Goal: Task Accomplishment & Management: Manage account settings

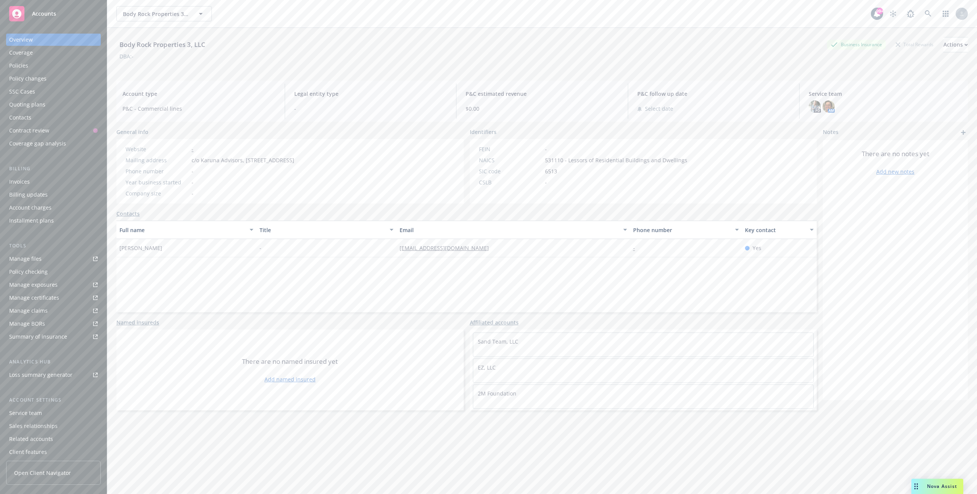
click at [572, 160] on span "531110 - Lessors of Residential Buildings and Dwellings" at bounding box center [616, 160] width 142 height 8
drag, startPoint x: 572, startPoint y: 160, endPoint x: 667, endPoint y: 160, distance: 95.0
click at [667, 160] on span "531110 - Lessors of Residential Buildings and Dwellings" at bounding box center [616, 160] width 142 height 8
click at [576, 162] on span "531110 - Lessors of Residential Buildings and Dwellings" at bounding box center [616, 160] width 142 height 8
drag, startPoint x: 576, startPoint y: 162, endPoint x: 660, endPoint y: 162, distance: 84.4
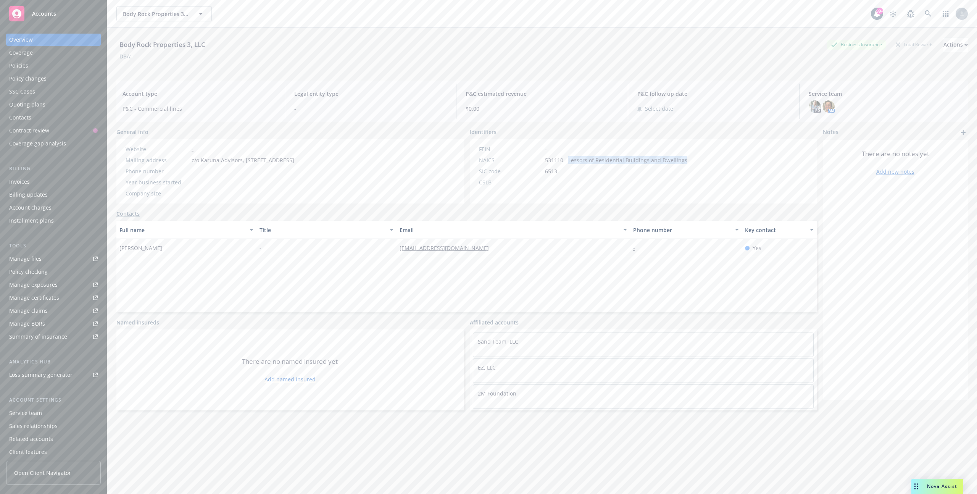
click at [660, 162] on span "531110 - Lessors of Residential Buildings and Dwellings" at bounding box center [616, 160] width 142 height 8
click at [944, 42] on div "Actions" at bounding box center [956, 44] width 24 height 15
click at [871, 81] on link "Edit account summary" at bounding box center [904, 80] width 125 height 15
select select "US"
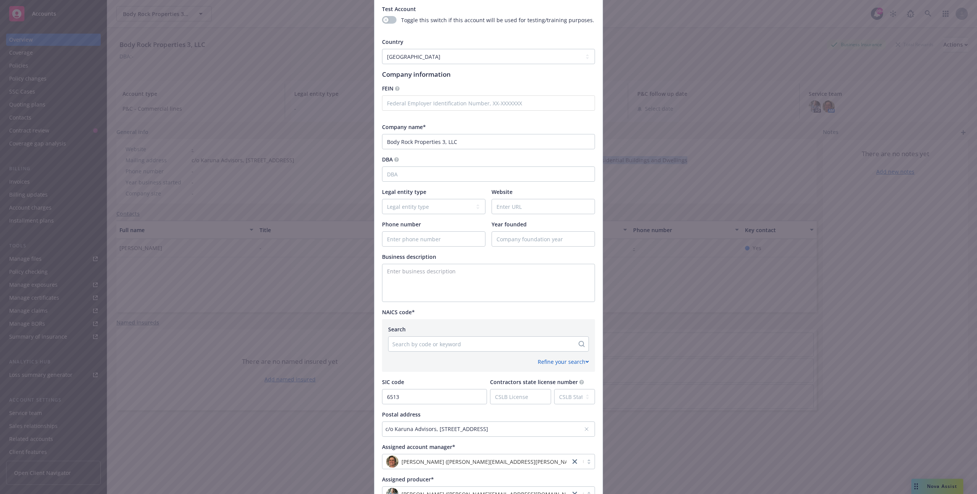
scroll to position [138, 0]
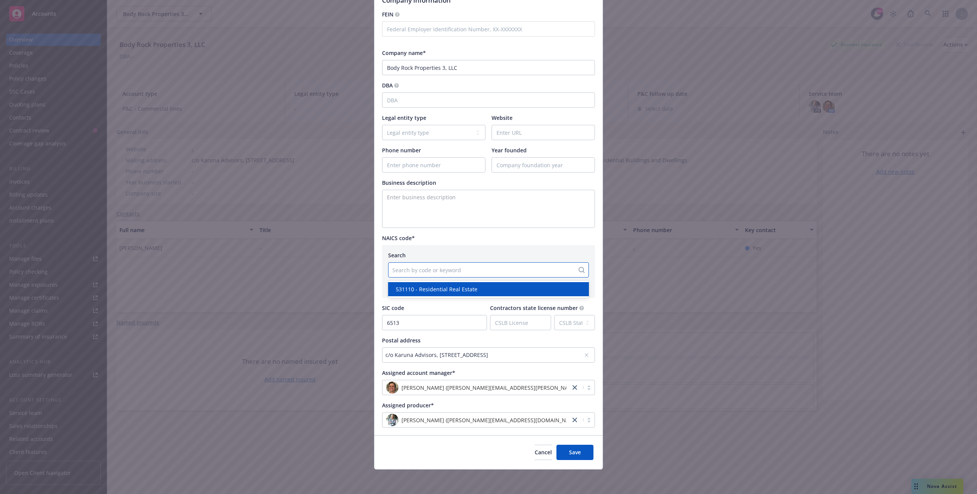
click at [446, 268] on div at bounding box center [481, 269] width 178 height 9
click at [535, 453] on span "Cancel" at bounding box center [543, 451] width 17 height 7
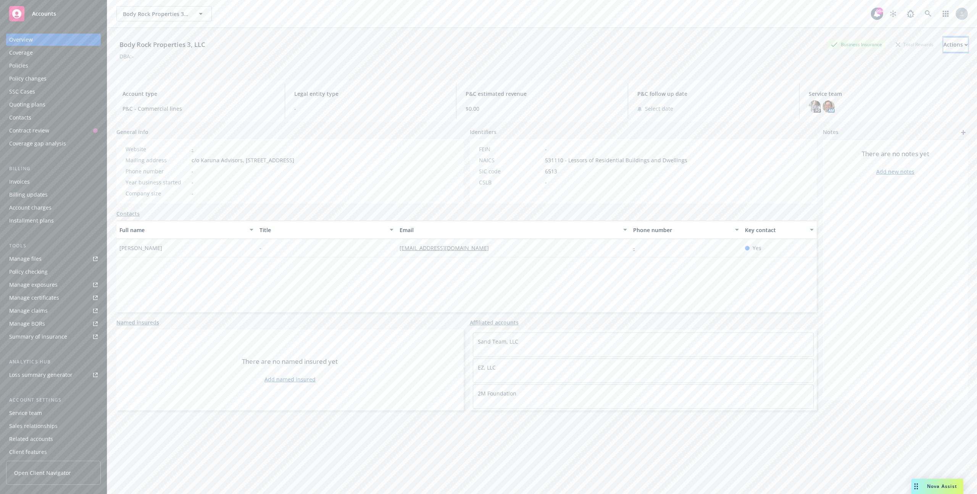
click at [944, 50] on button "Actions" at bounding box center [956, 44] width 24 height 15
click at [874, 79] on link "Edit account summary" at bounding box center [904, 80] width 125 height 15
select select "US"
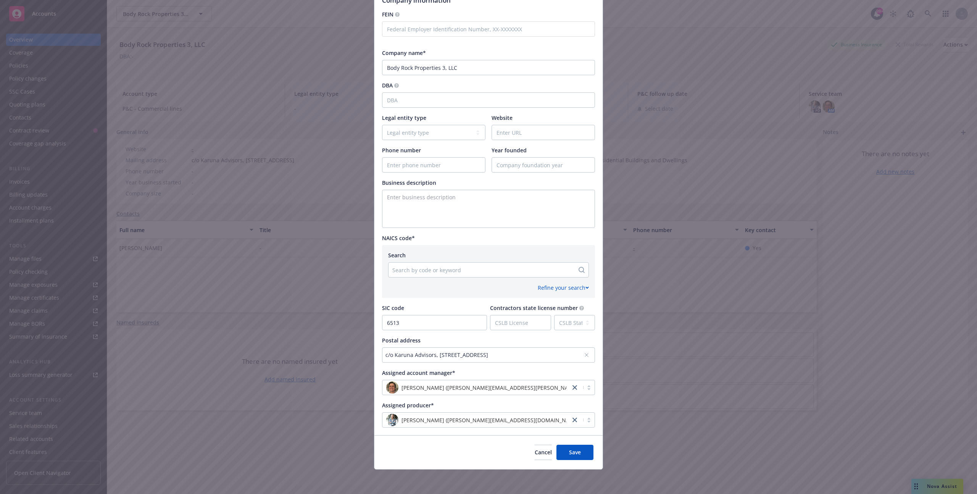
click at [423, 271] on div at bounding box center [481, 269] width 178 height 9
click at [434, 291] on span "531110 - Residential Real Estate" at bounding box center [437, 289] width 82 height 8
click at [568, 450] on button "Save" at bounding box center [575, 452] width 37 height 15
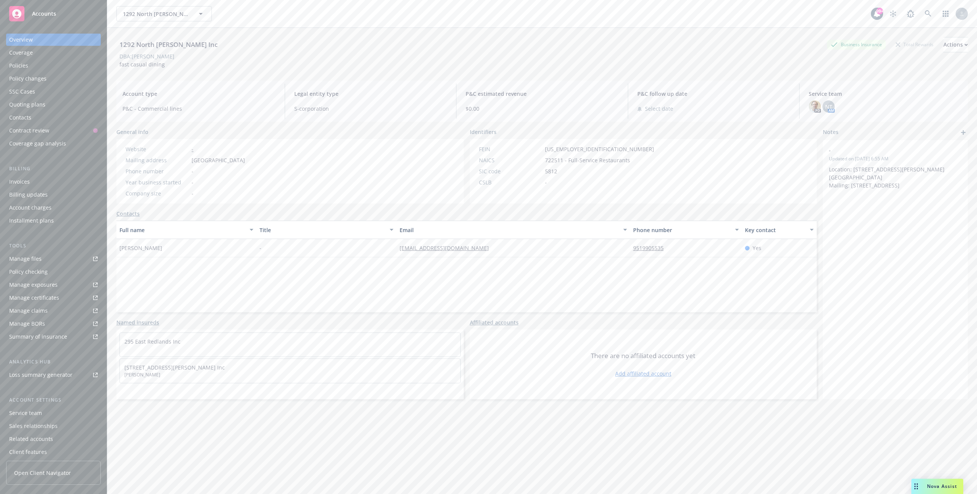
click at [554, 160] on span "722511 - Full-Service Restaurants" at bounding box center [587, 160] width 85 height 8
copy span "722511"
click at [709, 160] on div "FEIN 26-3440295 NAICS 722511 - Full-Service Restaurants SIC code 5812 CSLB -" at bounding box center [643, 171] width 347 height 65
click at [944, 46] on div "Actions" at bounding box center [956, 44] width 24 height 15
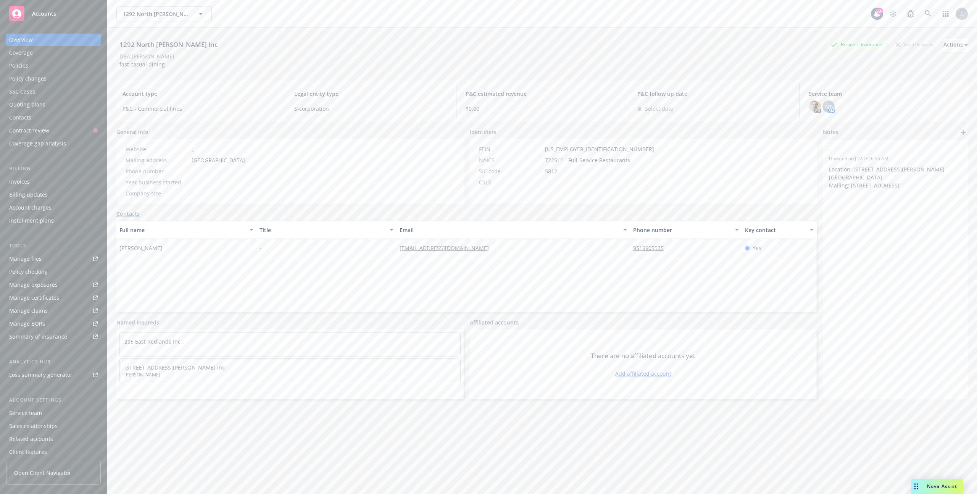
click at [876, 81] on link "Edit account summary" at bounding box center [904, 80] width 125 height 15
select select "US"
select select "S-corporation"
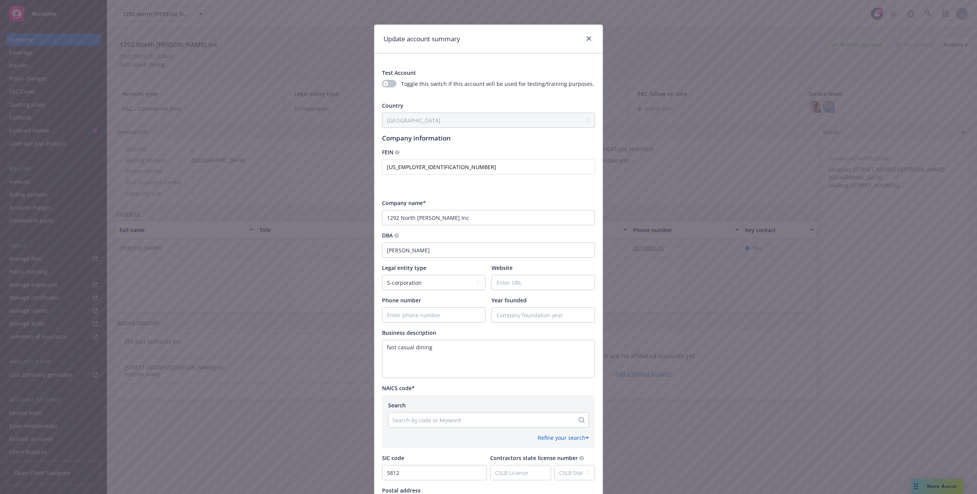
scroll to position [167, 0]
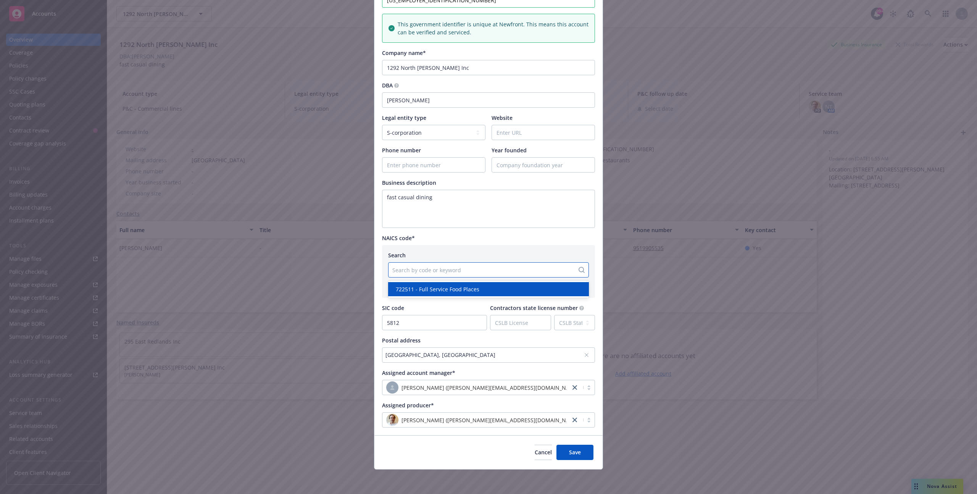
click at [447, 274] on div at bounding box center [481, 269] width 178 height 9
click at [440, 270] on div at bounding box center [481, 269] width 178 height 9
paste input "722511"
type input "722511"
click at [535, 451] on button "Cancel" at bounding box center [543, 452] width 17 height 15
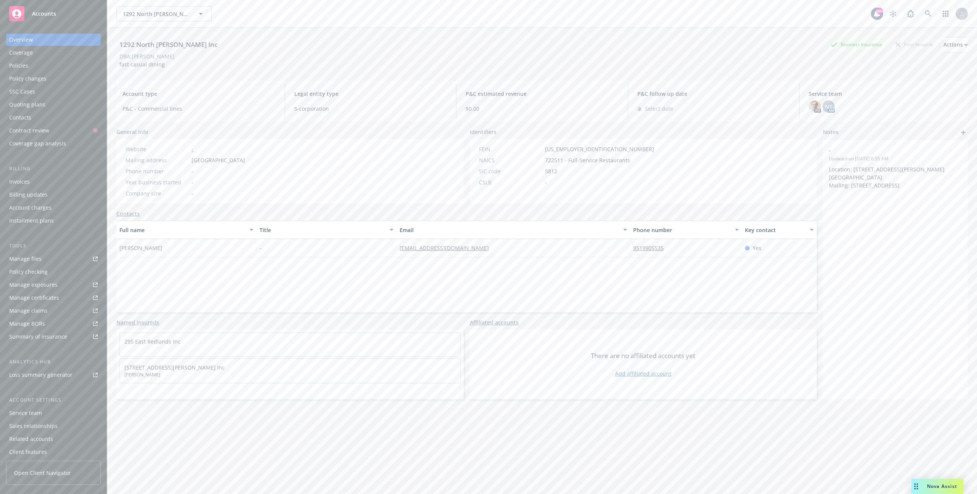
click at [572, 161] on span "722511 - Full-Service Restaurants" at bounding box center [587, 160] width 85 height 8
click at [543, 161] on div "NAICS 722511 - Full-Service Restaurants" at bounding box center [566, 160] width 181 height 8
click at [563, 160] on span "722511 - Full-Service Restaurants" at bounding box center [587, 160] width 85 height 8
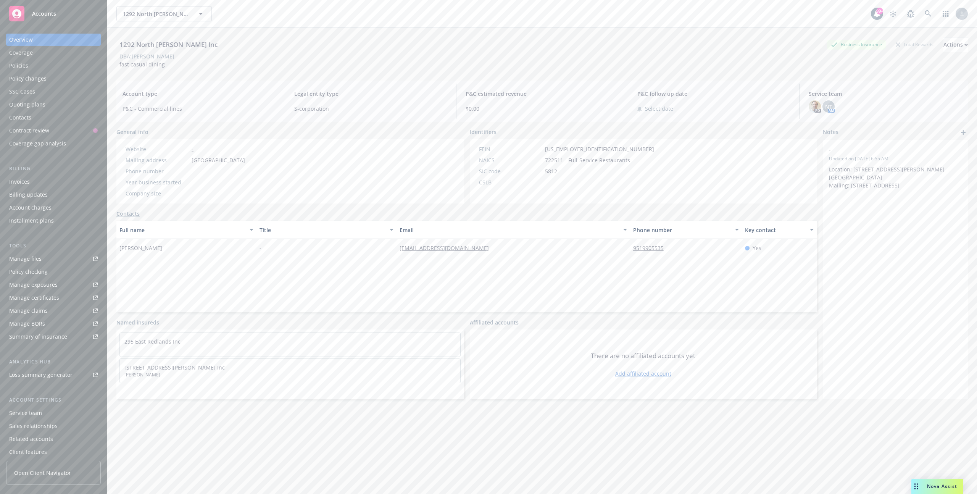
click at [549, 163] on span "722511 - Full-Service Restaurants" at bounding box center [587, 160] width 85 height 8
drag, startPoint x: 549, startPoint y: 163, endPoint x: 590, endPoint y: 163, distance: 40.8
click at [590, 163] on span "722511 - Full-Service Restaurants" at bounding box center [587, 160] width 85 height 8
click at [944, 45] on div "Actions" at bounding box center [956, 44] width 24 height 15
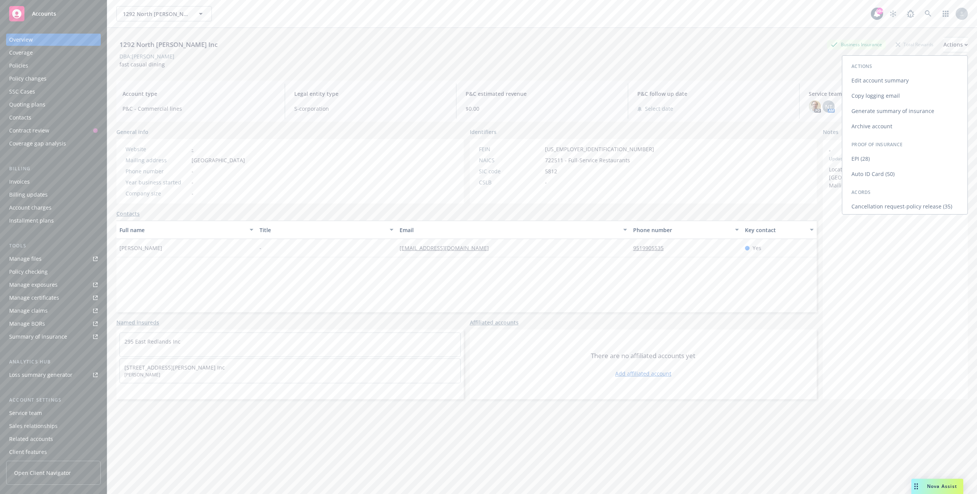
click at [890, 83] on link "Edit account summary" at bounding box center [904, 80] width 125 height 15
select select "US"
select select "S-corporation"
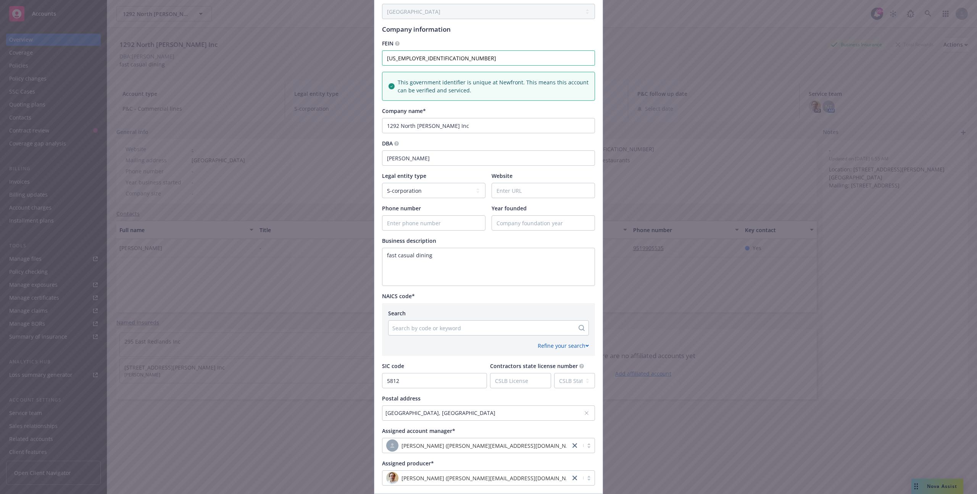
scroll to position [124, 0]
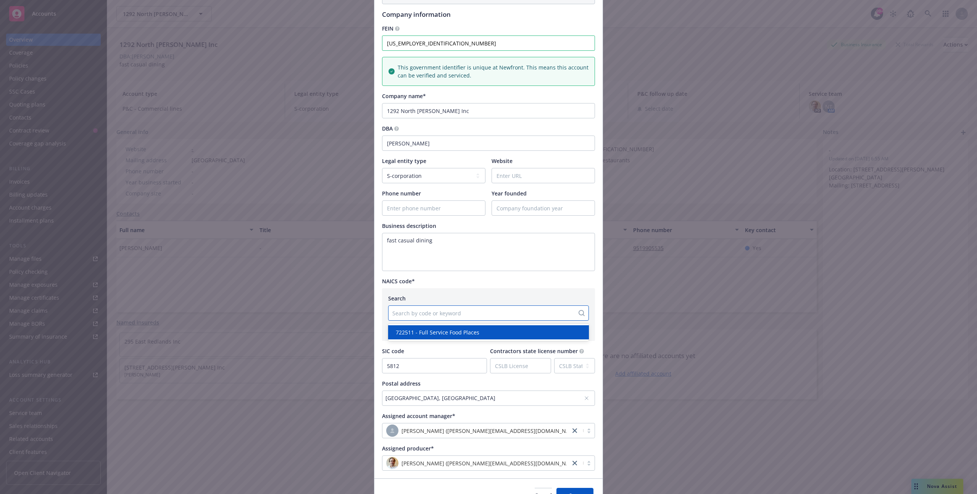
click at [464, 314] on div at bounding box center [481, 312] width 178 height 9
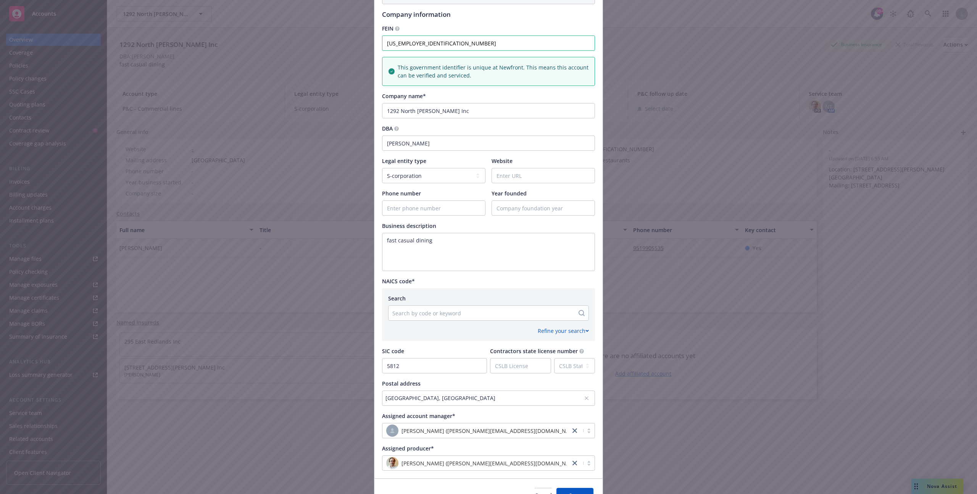
click at [471, 290] on div "Search Search by code or keyword Refine your search 2-digit sub-category Select…" at bounding box center [488, 314] width 213 height 53
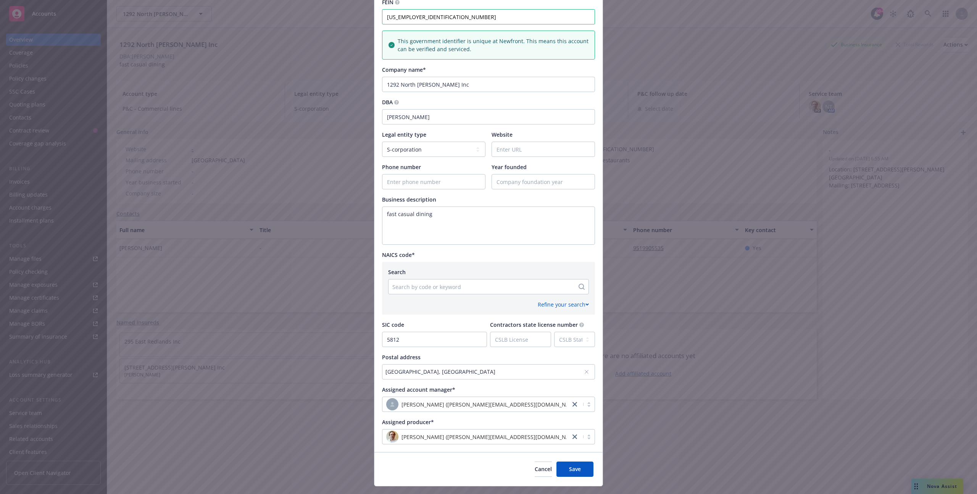
scroll to position [151, 0]
click at [472, 285] on div at bounding box center [481, 285] width 178 height 9
click at [459, 304] on span "722511 - Full Service Food Places" at bounding box center [438, 305] width 84 height 8
click at [576, 469] on span "Save" at bounding box center [575, 467] width 12 height 7
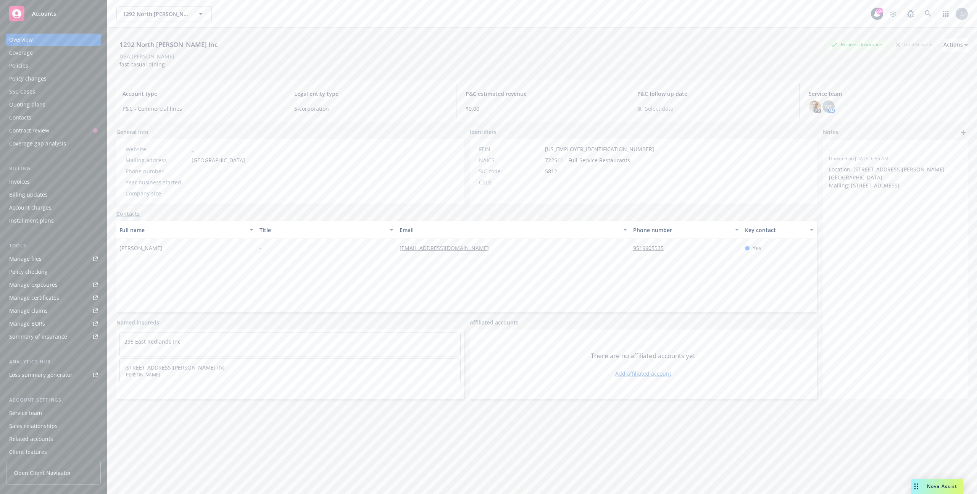
click at [132, 65] on span "fast casual dining" at bounding box center [141, 64] width 45 height 7
click at [120, 47] on div "Ivy drive" at bounding box center [132, 45] width 32 height 10
drag, startPoint x: 120, startPoint y: 47, endPoint x: 155, endPoint y: 47, distance: 34.4
click at [155, 47] on div "Ivy drive Business Insurance Total Rewards Actions" at bounding box center [542, 44] width 852 height 15
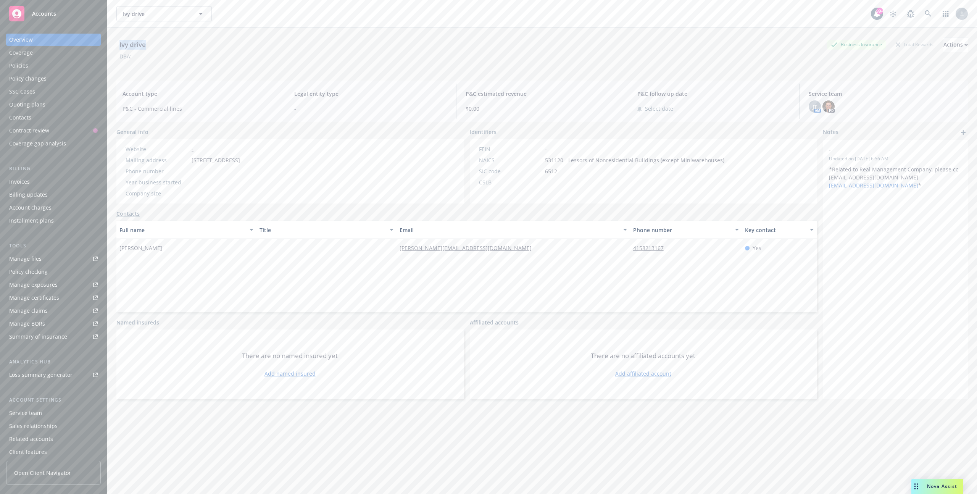
copy div "Ivy drive"
